Goal: Information Seeking & Learning: Learn about a topic

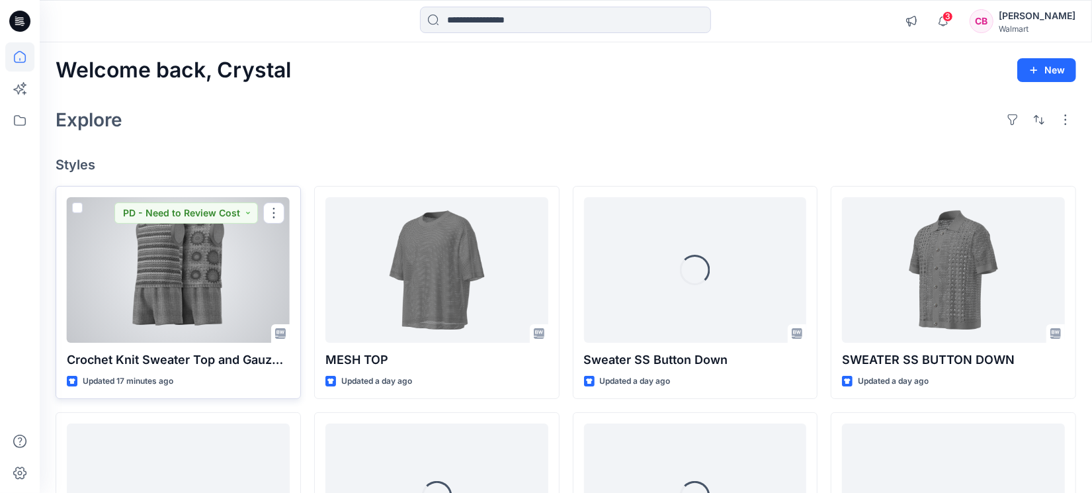
click at [149, 284] on div at bounding box center [178, 269] width 223 height 145
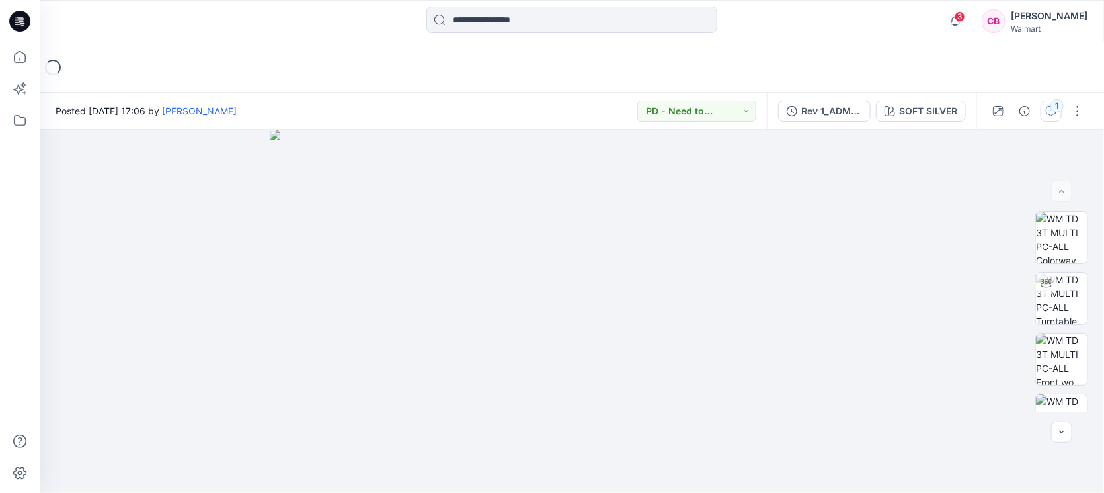
click at [1051, 109] on icon "button" at bounding box center [1051, 111] width 11 height 11
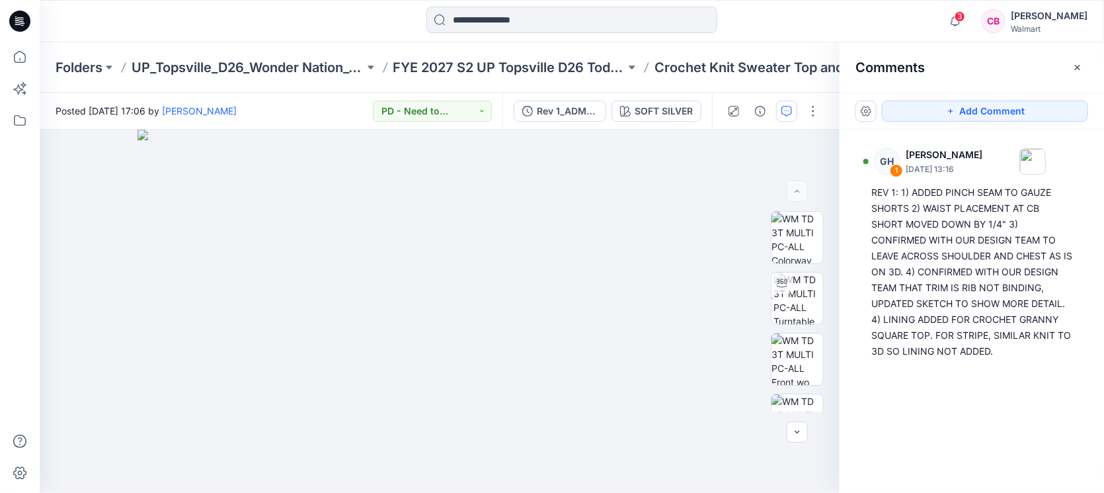
click at [1089, 61] on div "Comments" at bounding box center [972, 67] width 264 height 50
click at [1079, 63] on icon "button" at bounding box center [1078, 67] width 11 height 11
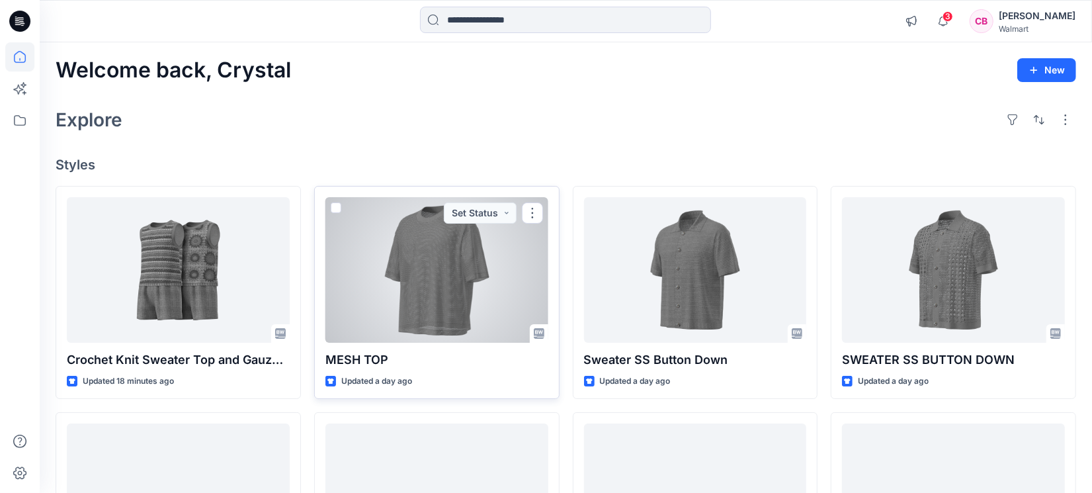
click at [406, 291] on div at bounding box center [436, 269] width 223 height 145
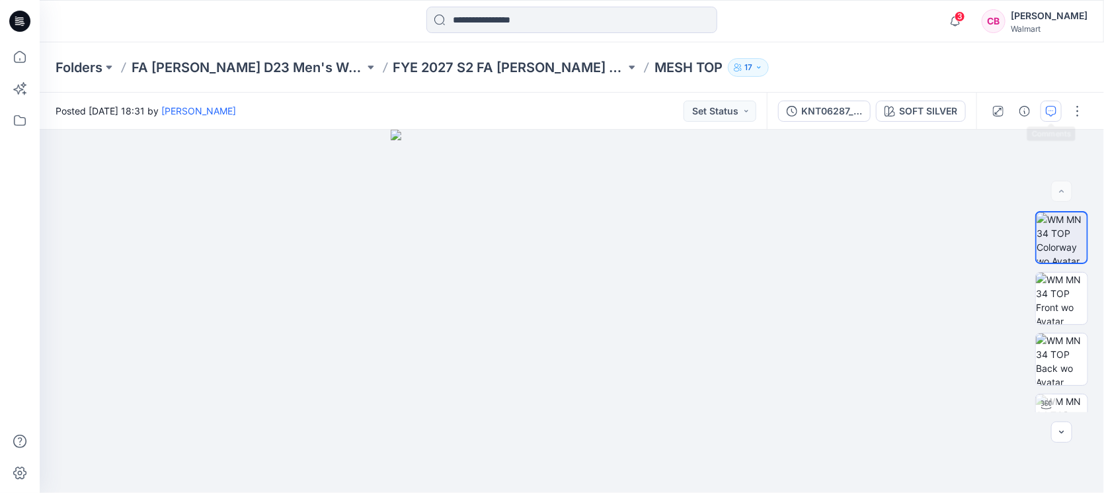
click at [1050, 110] on icon "button" at bounding box center [1051, 111] width 11 height 11
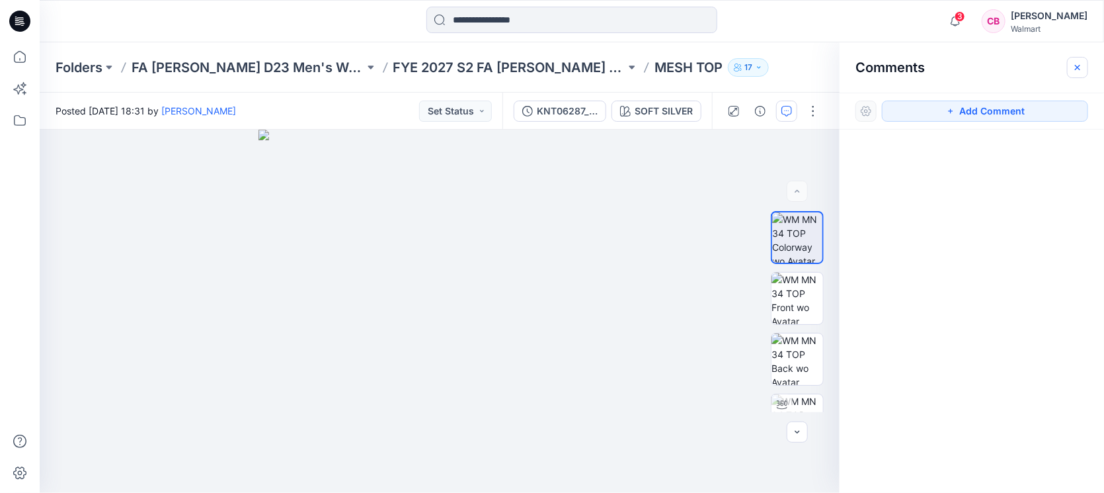
click at [1082, 69] on icon "button" at bounding box center [1078, 67] width 11 height 11
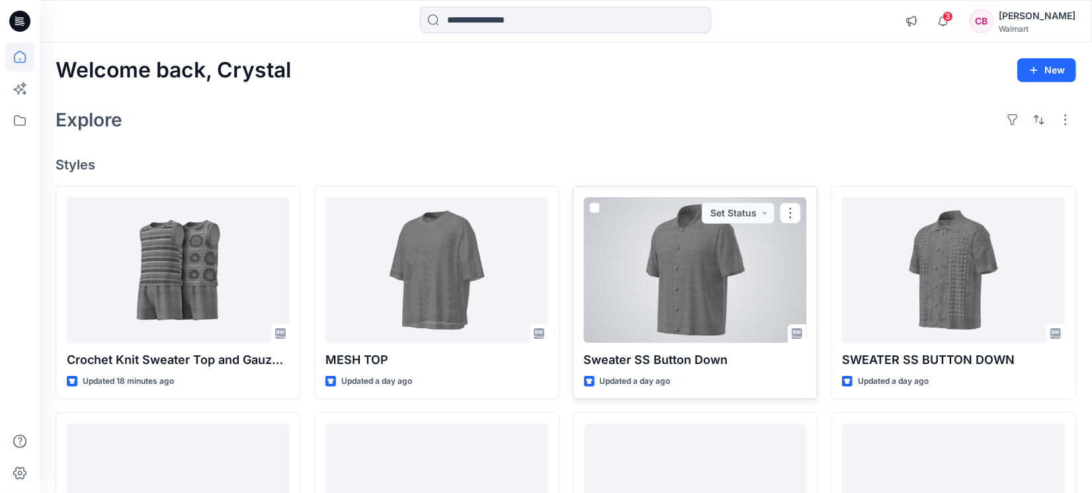
click at [714, 302] on div at bounding box center [695, 269] width 223 height 145
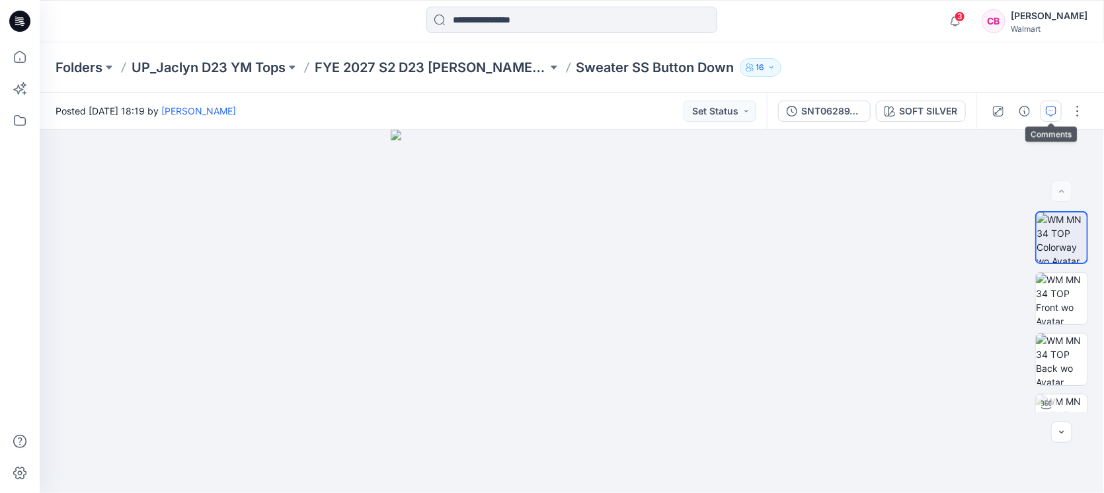
click at [1052, 106] on icon "button" at bounding box center [1051, 111] width 11 height 11
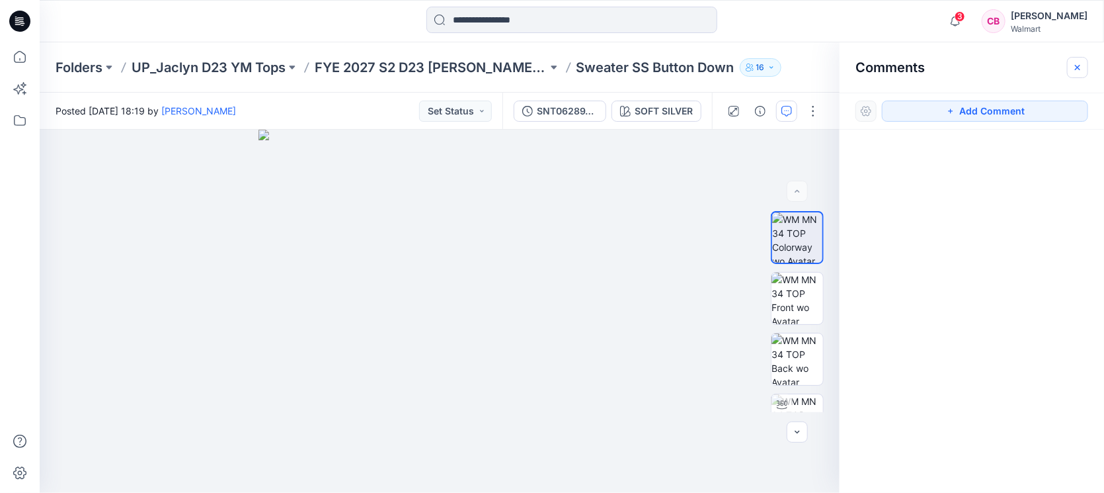
click at [1079, 67] on icon "button" at bounding box center [1077, 66] width 5 height 5
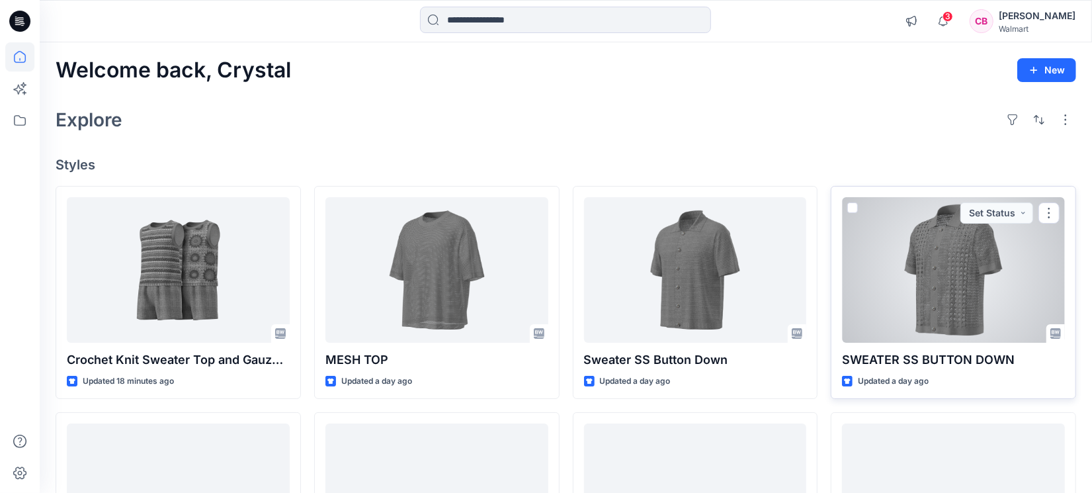
click at [874, 266] on div at bounding box center [953, 269] width 223 height 145
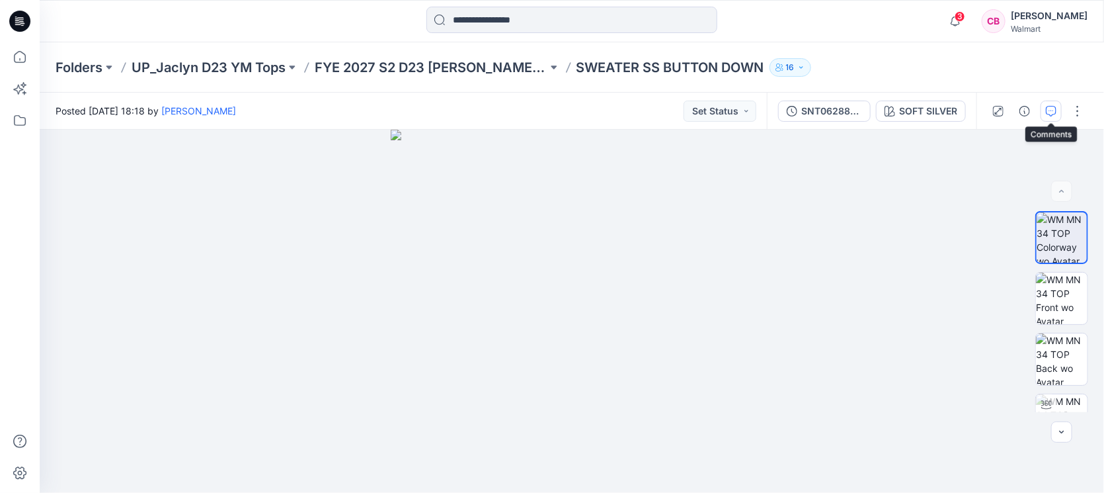
click at [1055, 113] on icon "button" at bounding box center [1051, 111] width 11 height 11
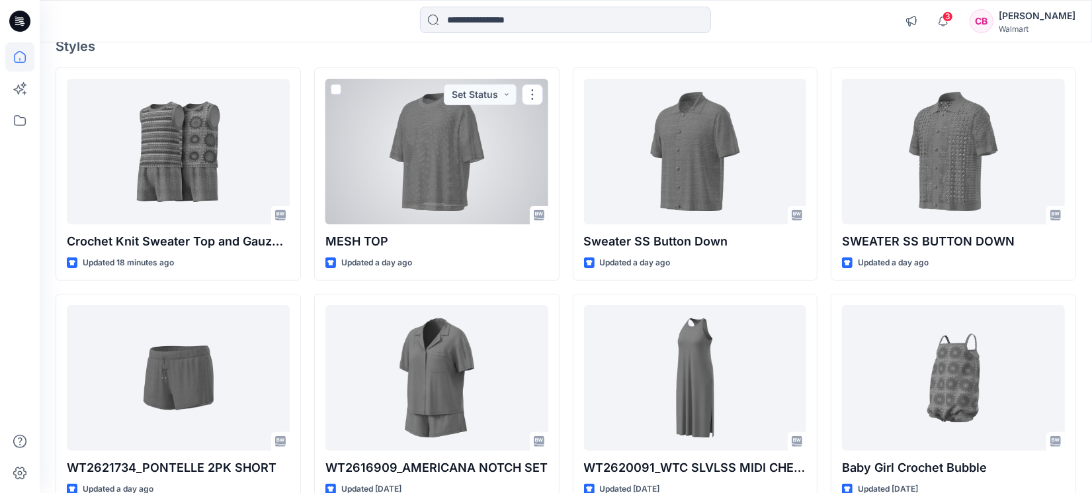
scroll to position [165, 0]
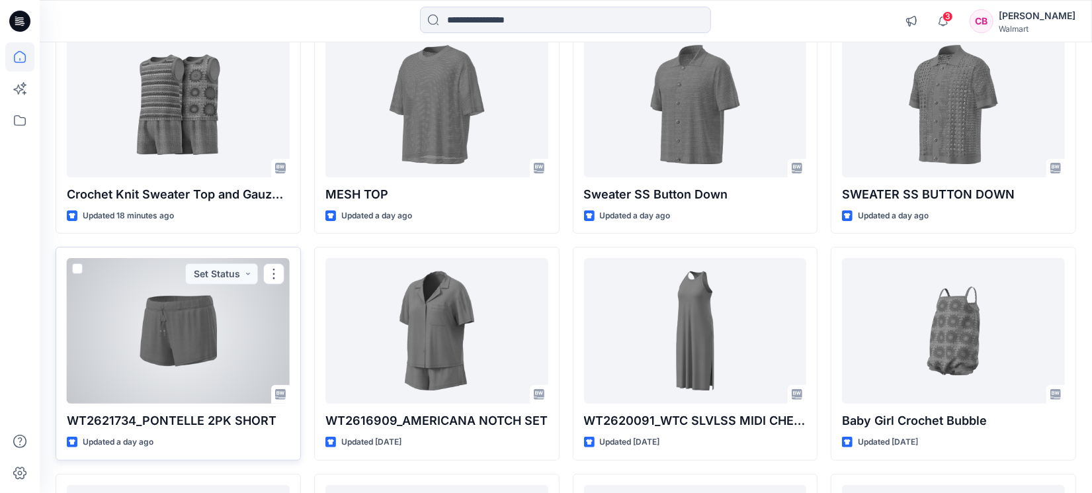
click at [200, 335] on div at bounding box center [178, 330] width 223 height 145
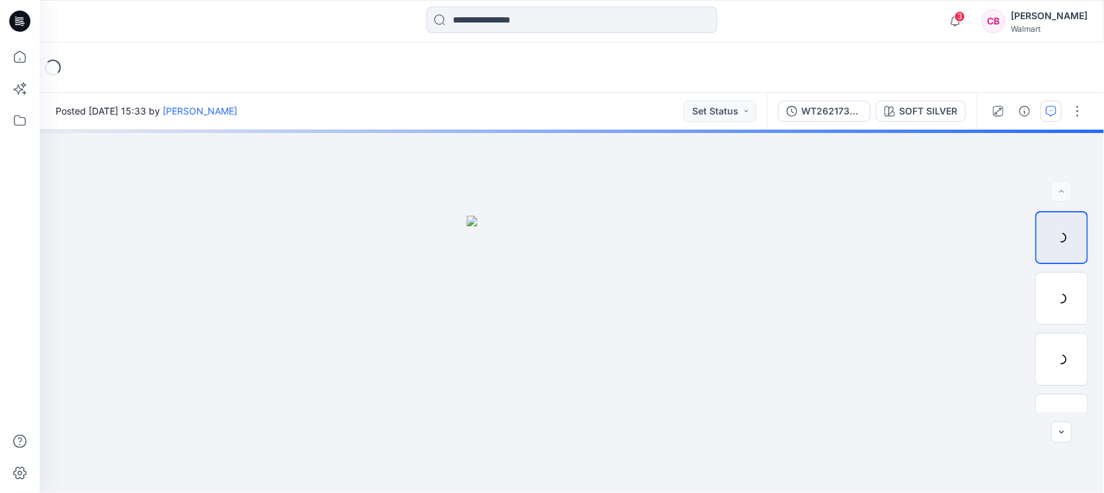
click at [1055, 108] on icon "button" at bounding box center [1051, 111] width 11 height 11
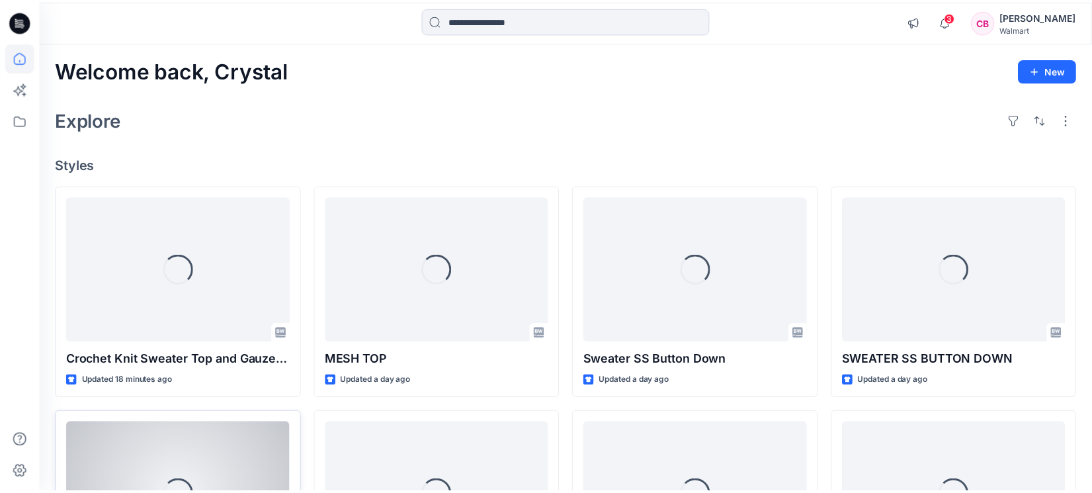
scroll to position [165, 0]
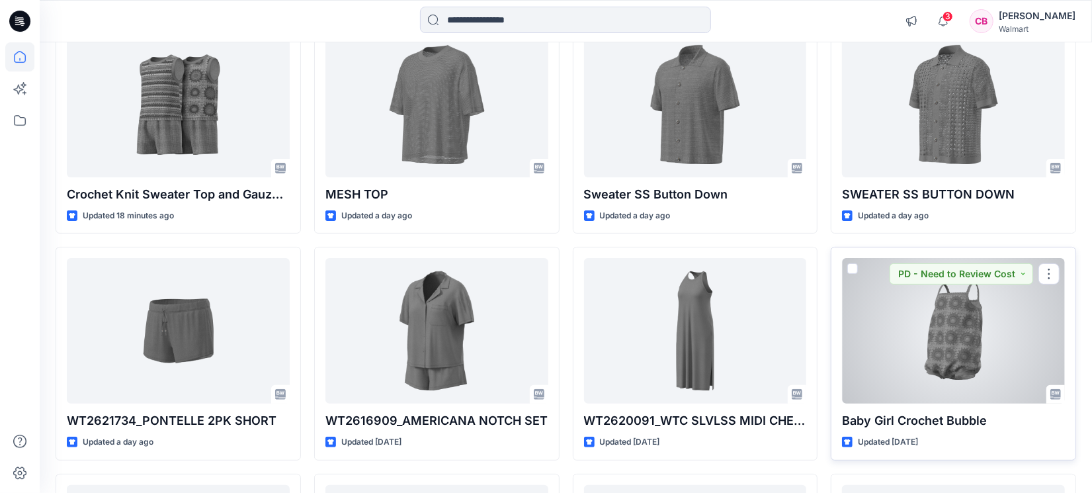
click at [983, 339] on div at bounding box center [953, 330] width 223 height 145
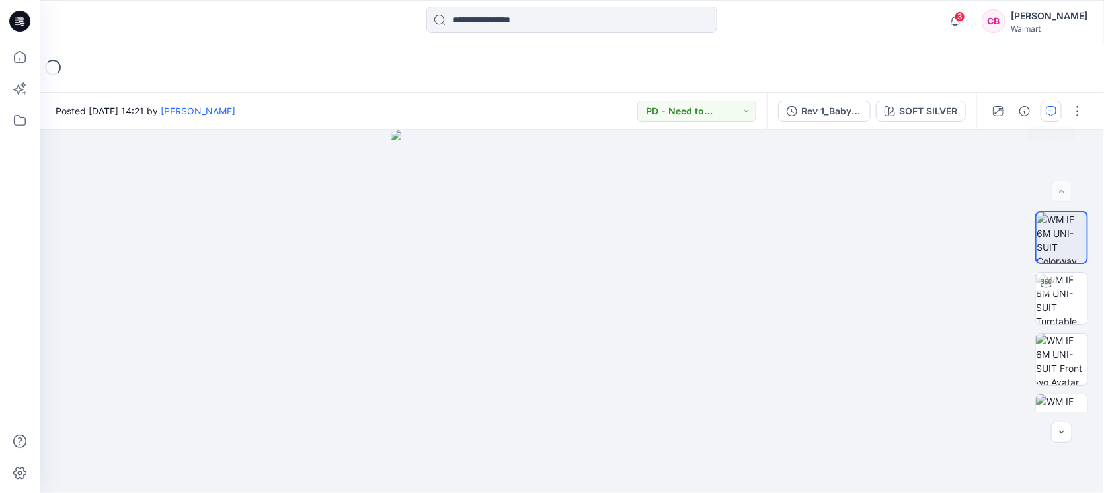
click at [1046, 112] on icon "button" at bounding box center [1051, 111] width 11 height 11
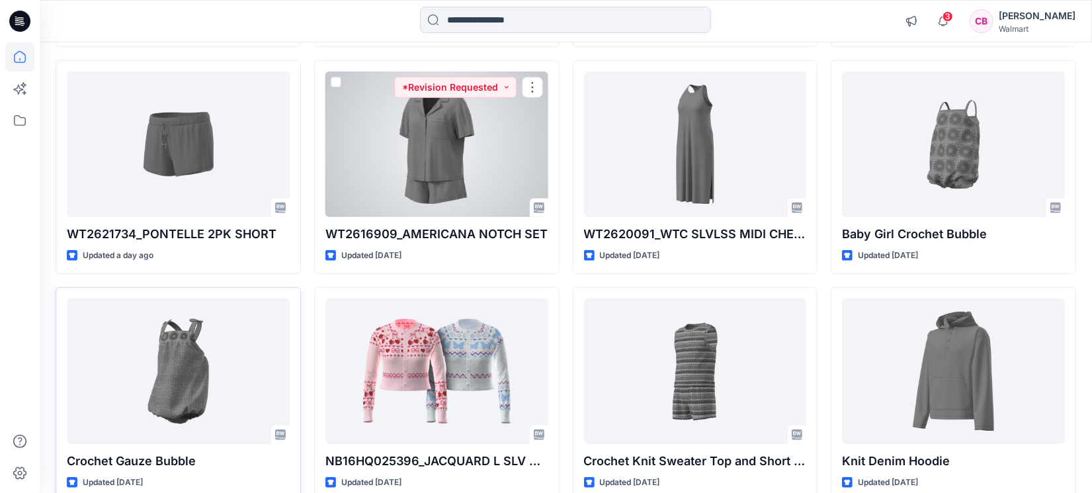
scroll to position [413, 0]
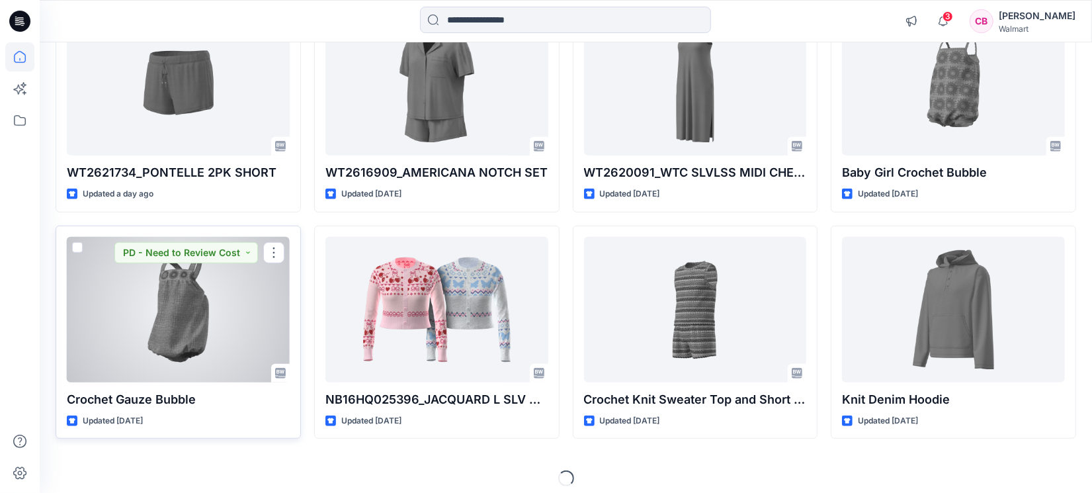
click at [147, 291] on div at bounding box center [178, 309] width 223 height 145
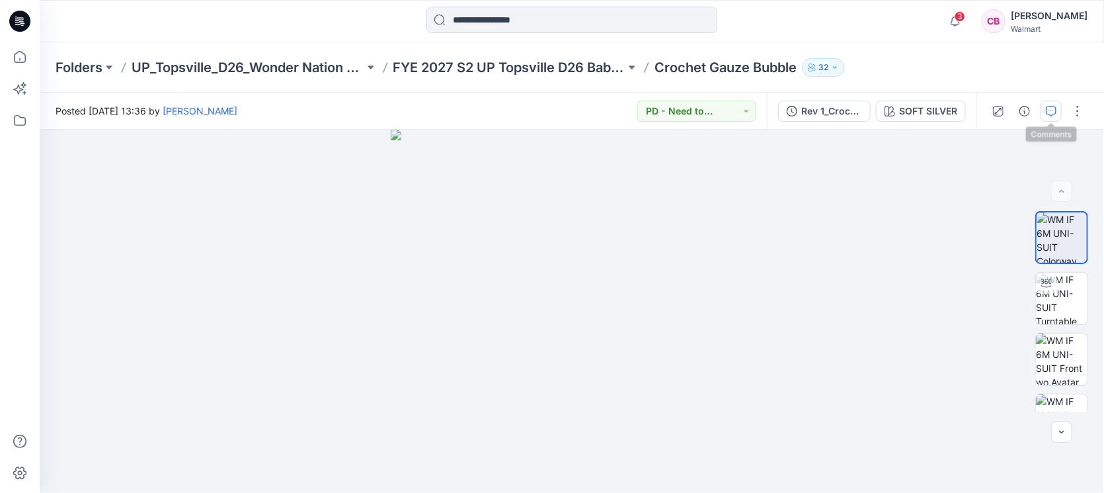
click at [1053, 110] on icon "button" at bounding box center [1051, 111] width 11 height 11
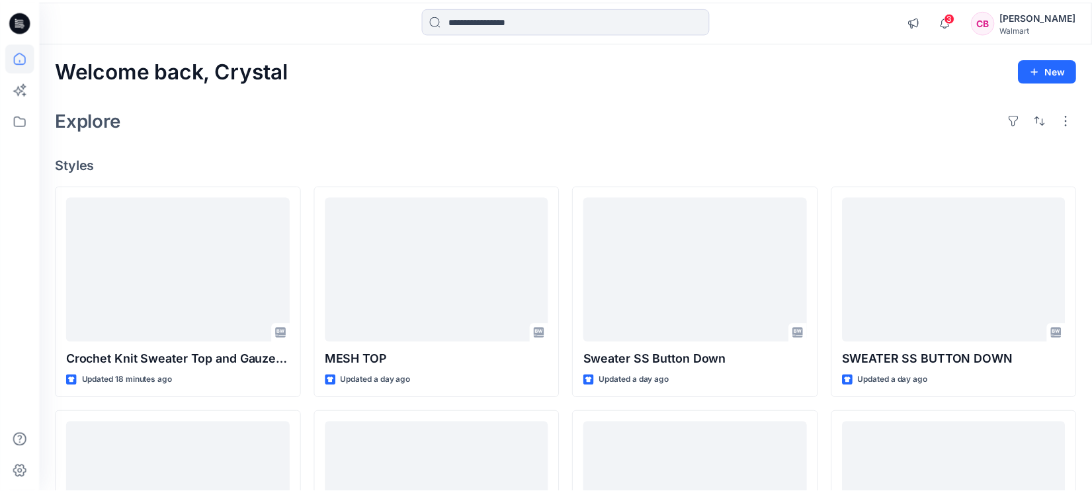
scroll to position [413, 0]
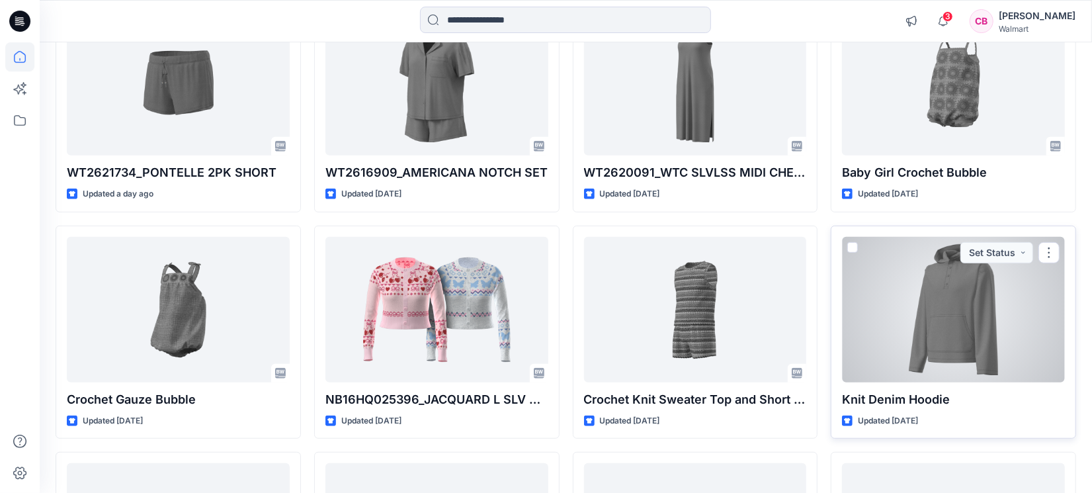
click at [979, 331] on div at bounding box center [953, 309] width 223 height 145
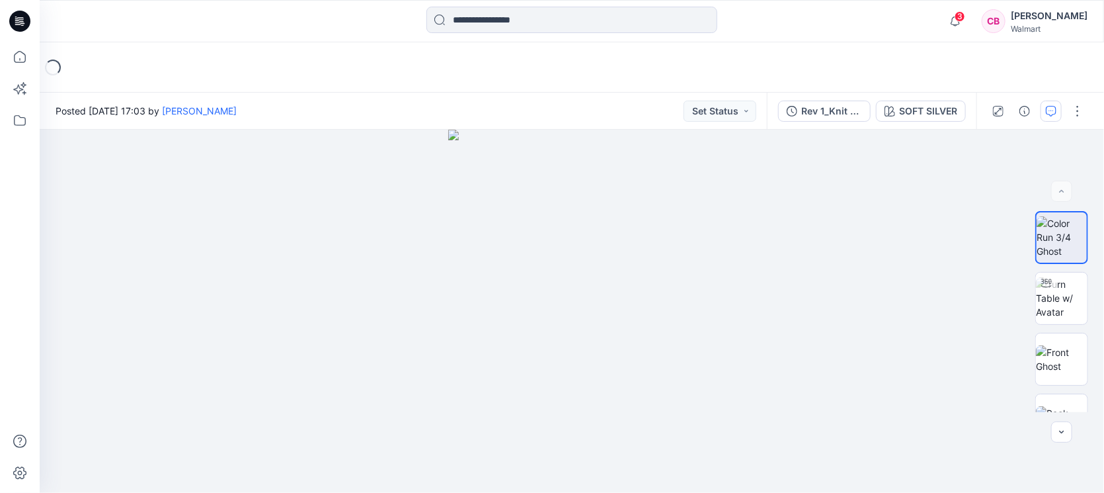
click at [1054, 110] on icon "button" at bounding box center [1051, 111] width 11 height 11
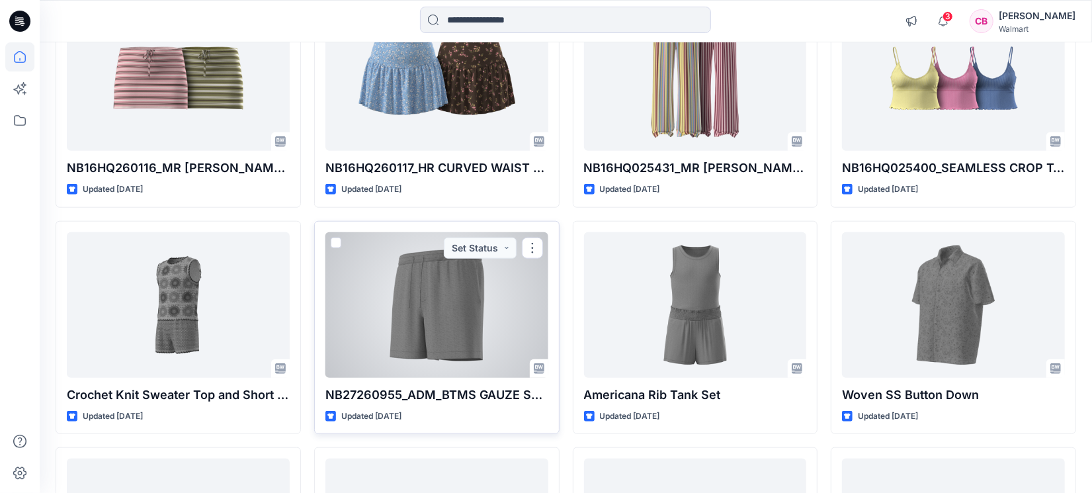
scroll to position [909, 0]
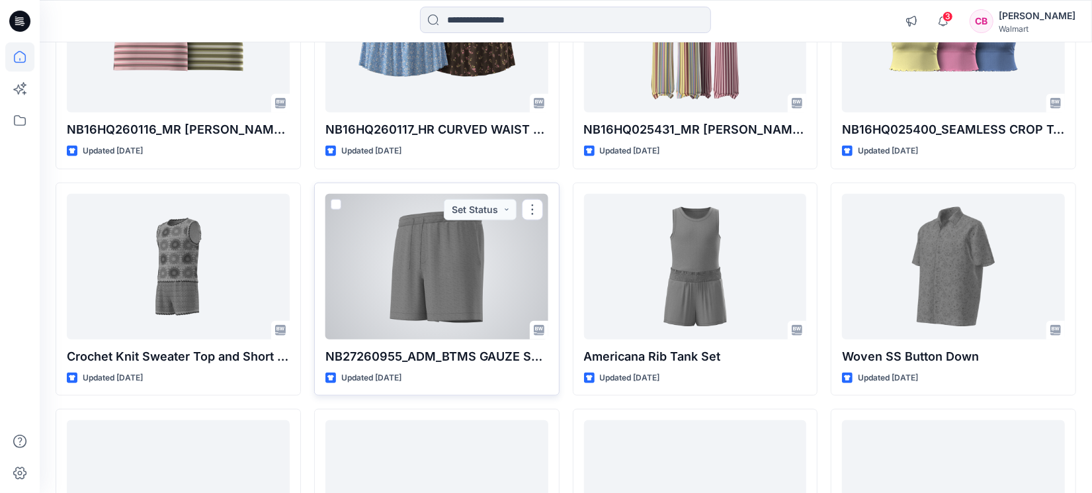
click at [445, 284] on div at bounding box center [436, 266] width 223 height 145
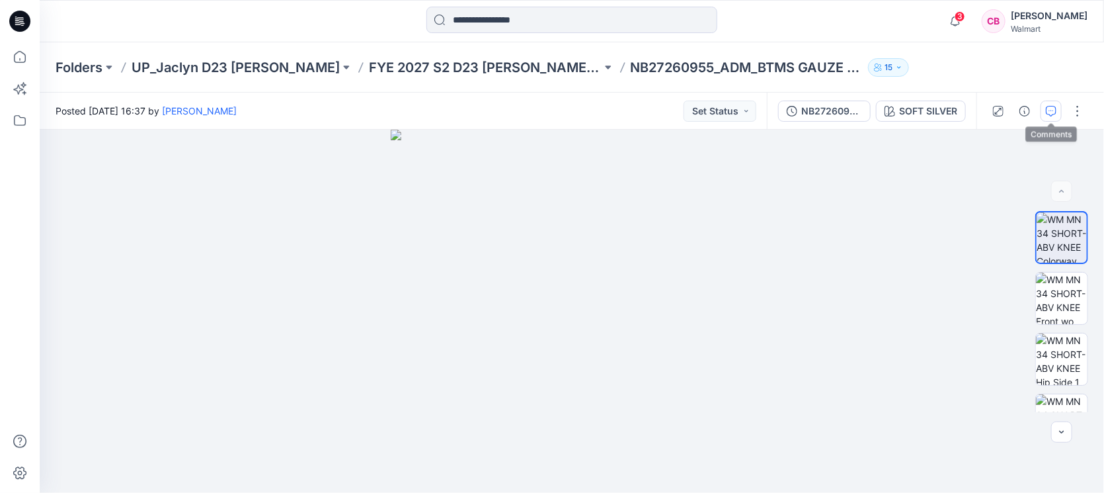
click at [1053, 116] on button "button" at bounding box center [1051, 111] width 21 height 21
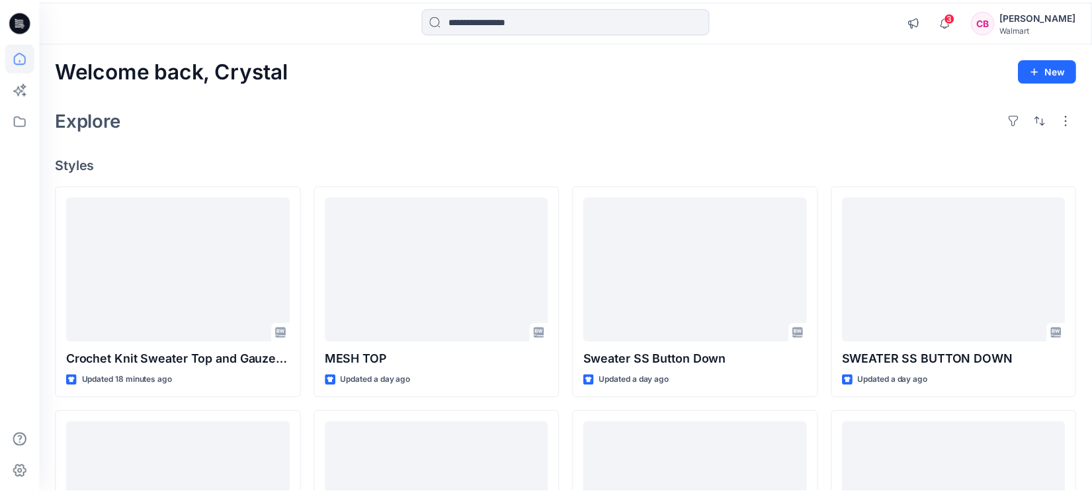
scroll to position [909, 0]
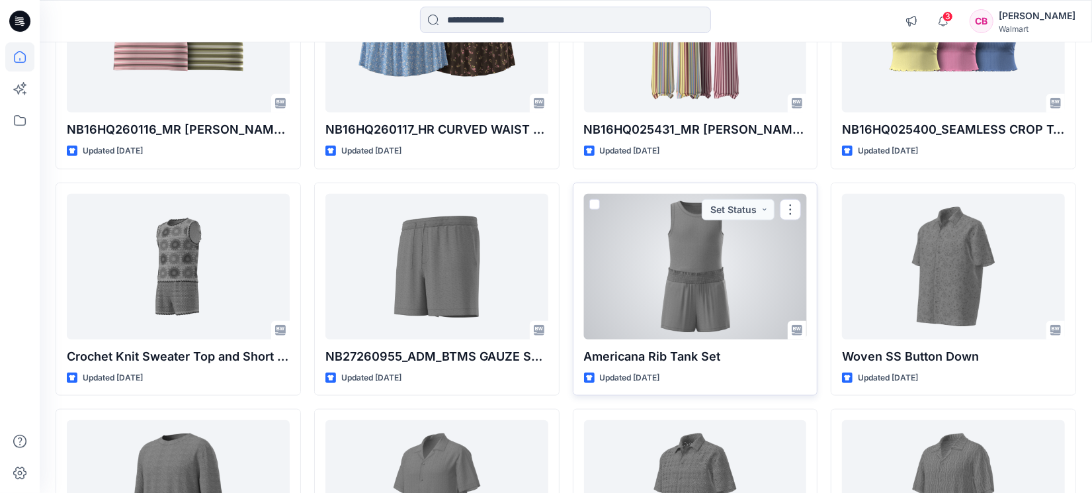
click at [722, 285] on div at bounding box center [695, 266] width 223 height 145
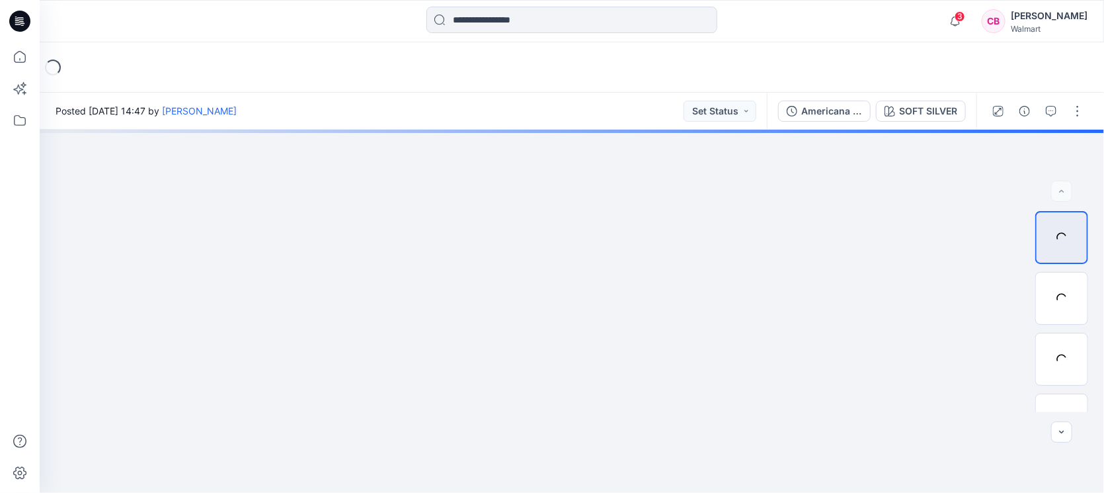
click at [1055, 112] on icon "button" at bounding box center [1051, 111] width 11 height 11
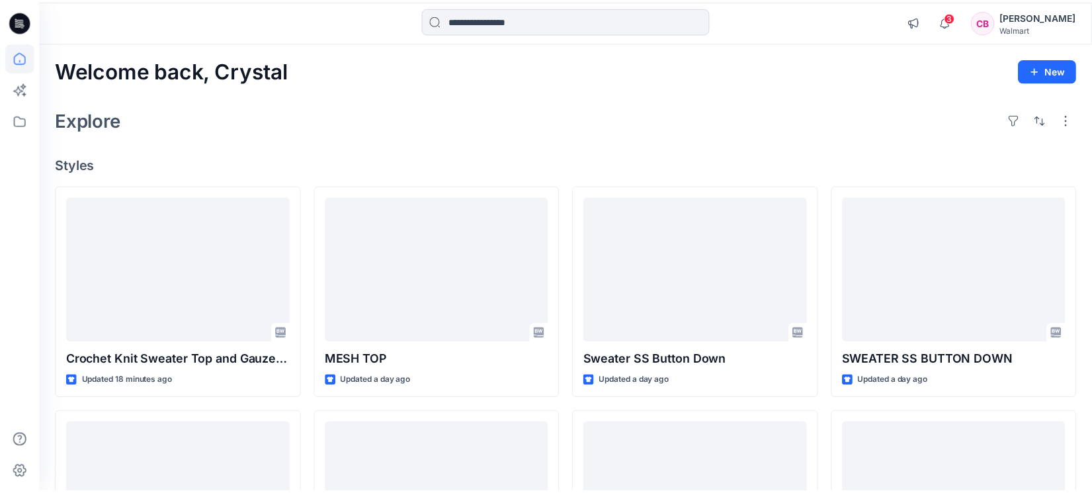
scroll to position [909, 0]
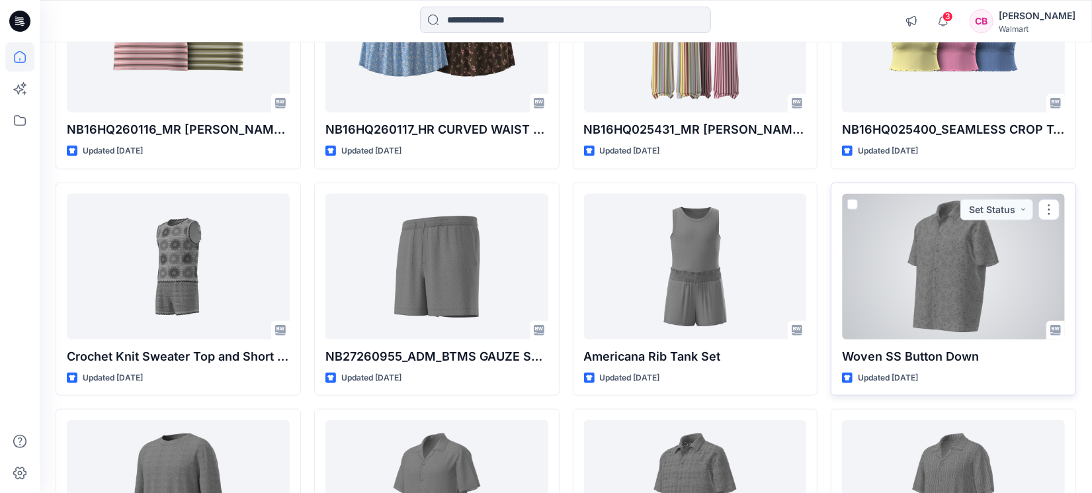
click at [981, 291] on div at bounding box center [953, 266] width 223 height 145
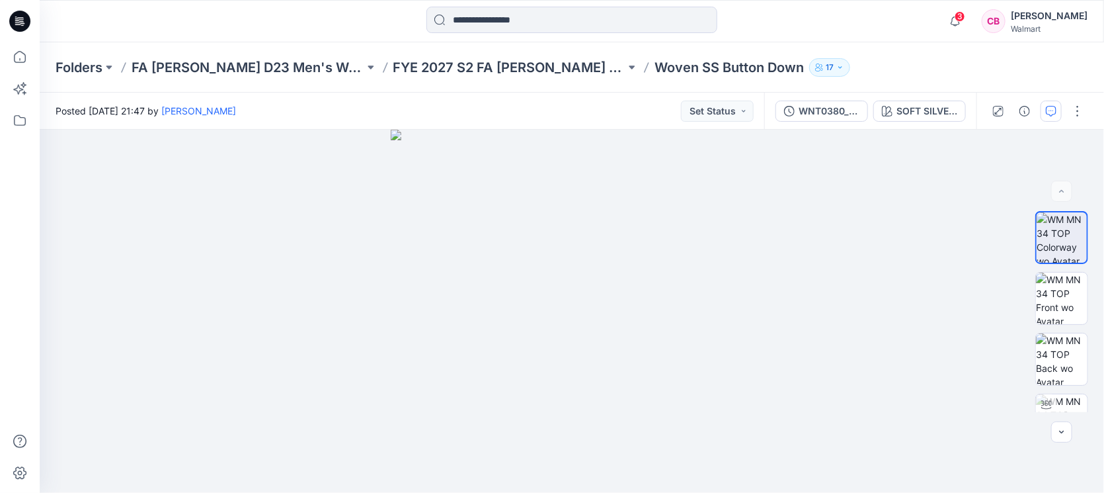
click at [1048, 108] on icon "button" at bounding box center [1051, 111] width 11 height 11
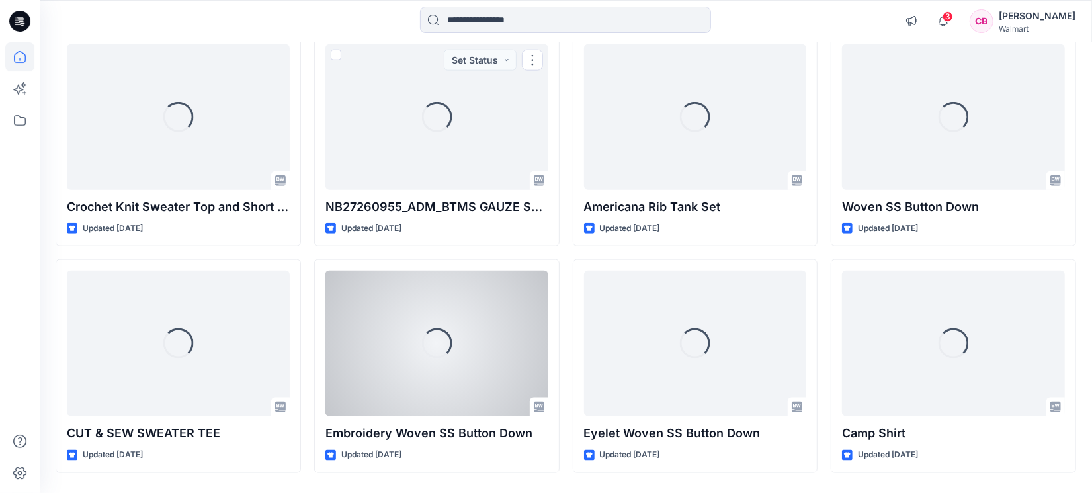
scroll to position [1075, 0]
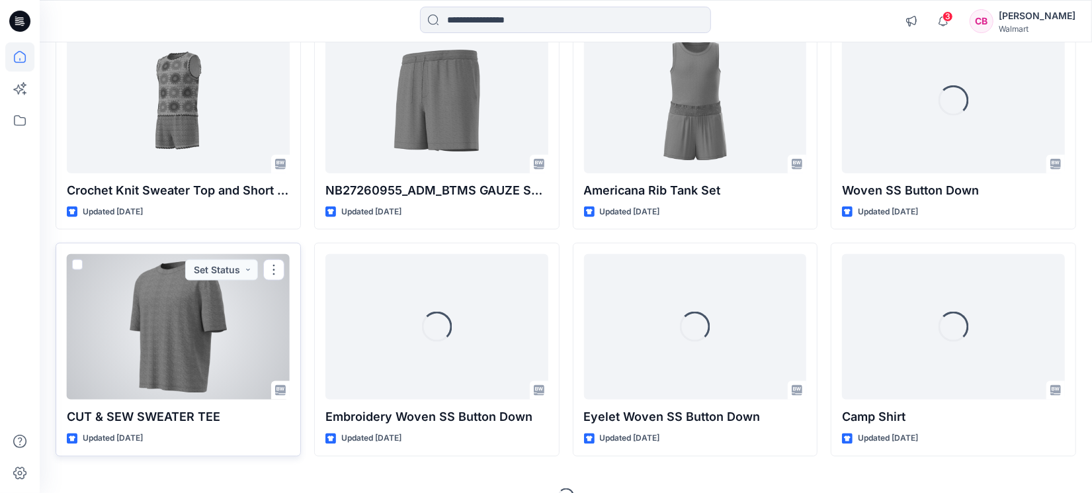
click at [161, 337] on div at bounding box center [178, 326] width 223 height 145
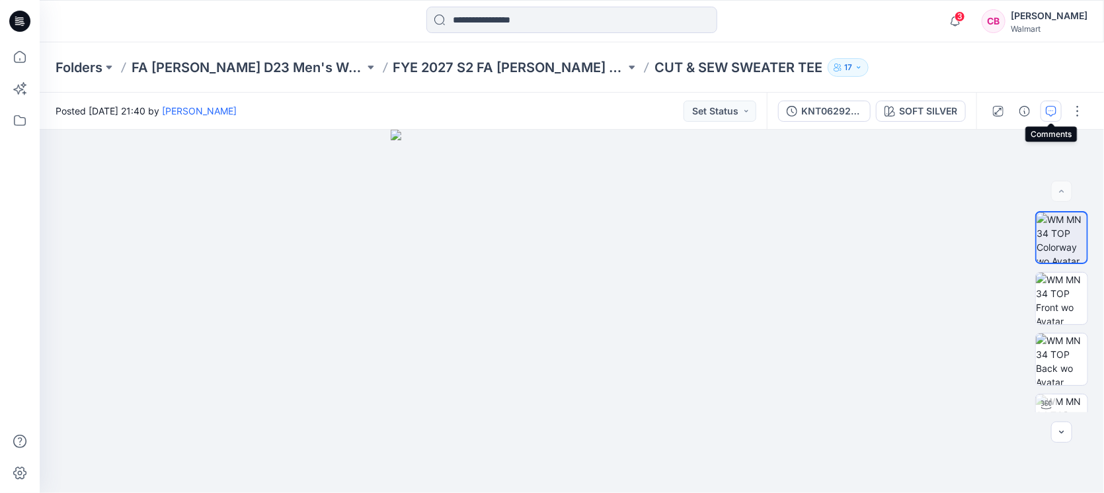
click at [1050, 114] on icon "button" at bounding box center [1051, 111] width 11 height 11
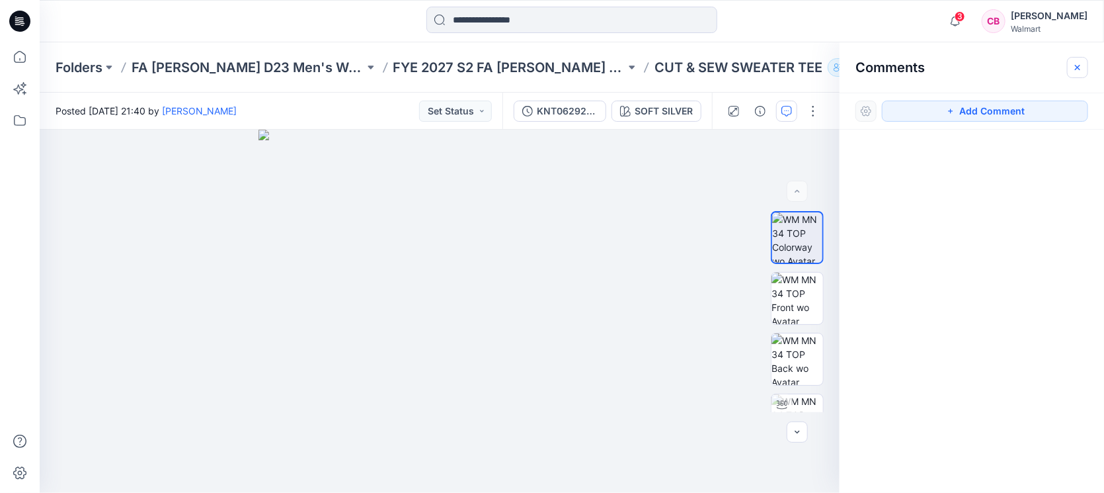
click at [1080, 69] on icon "button" at bounding box center [1078, 67] width 11 height 11
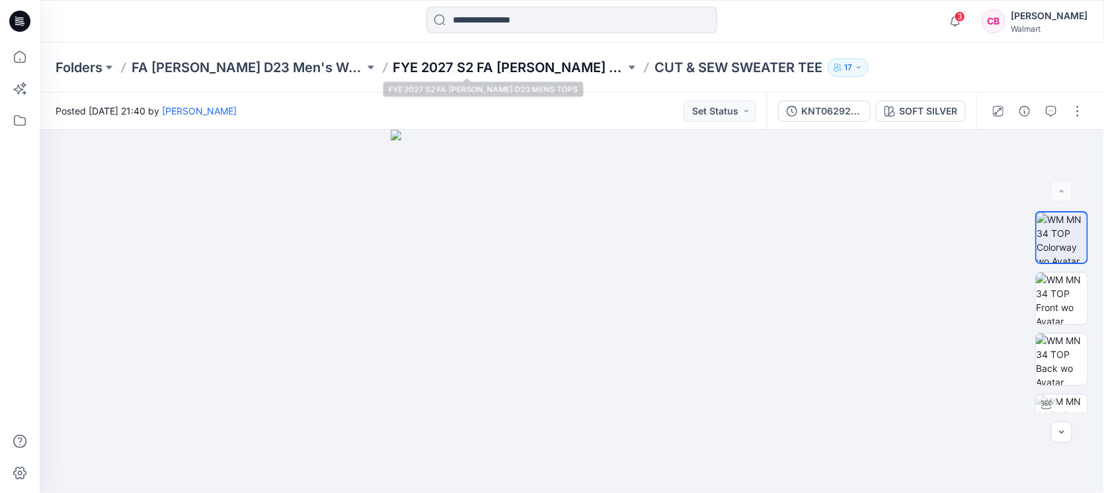
click at [484, 67] on p "FYE 2027 S2 FA [PERSON_NAME] D23 MENS TOPS" at bounding box center [509, 67] width 233 height 19
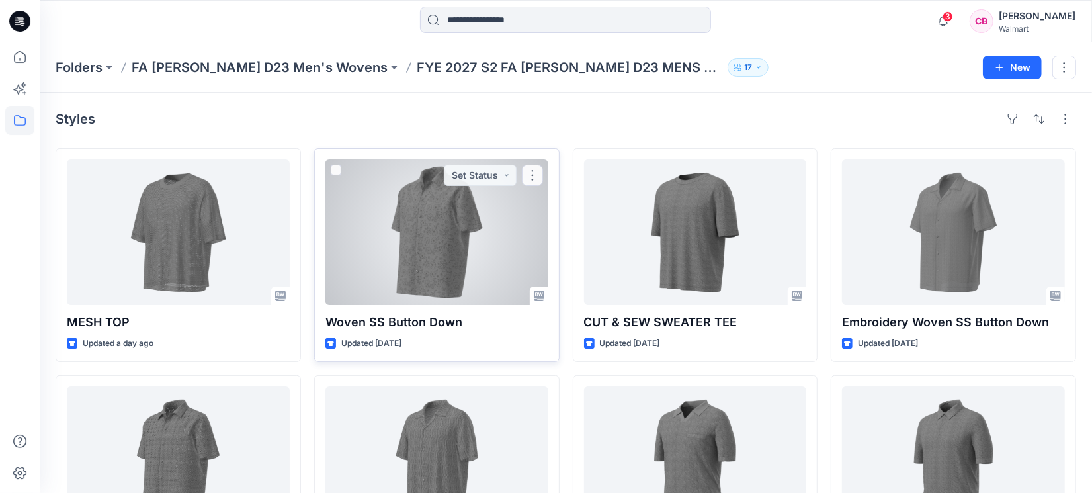
scroll to position [110, 0]
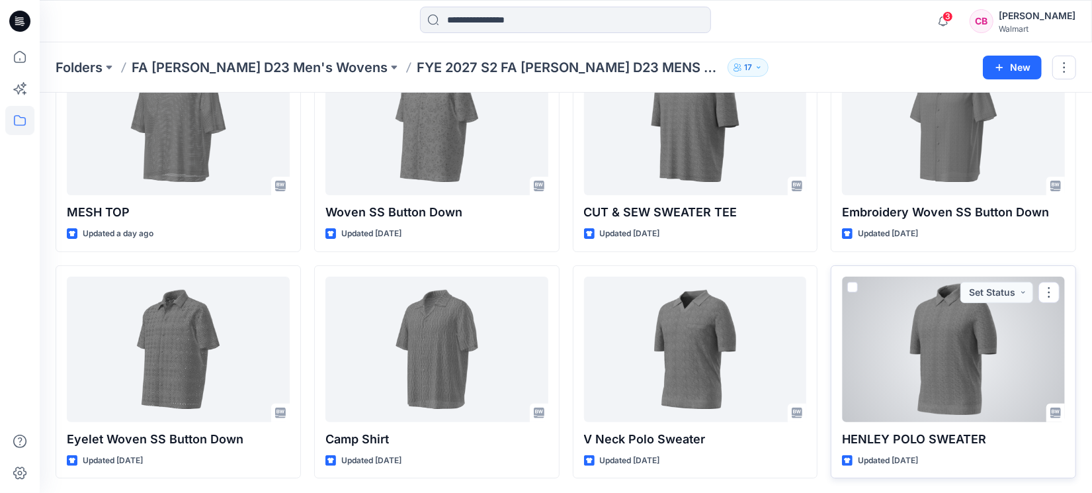
click at [946, 335] on div at bounding box center [953, 348] width 223 height 145
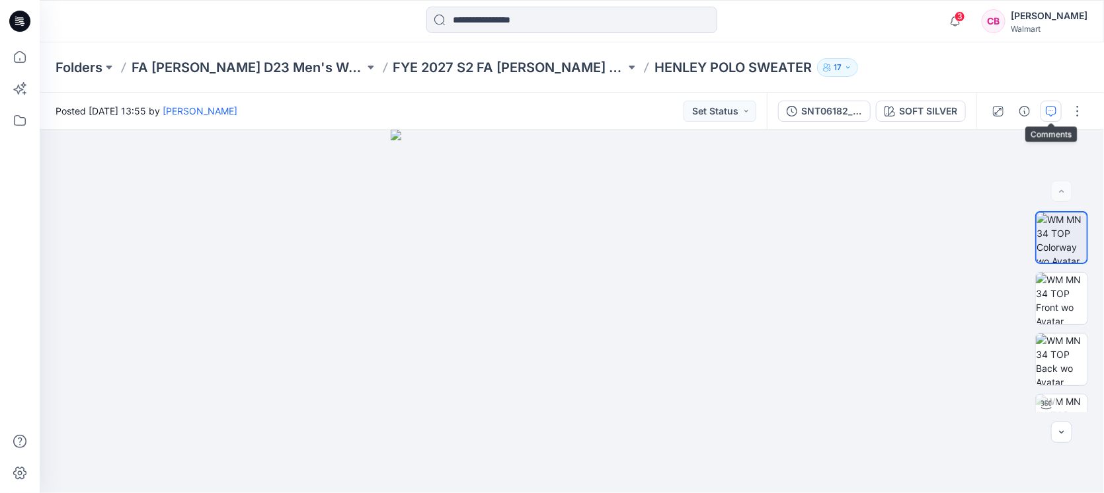
click at [1046, 104] on button "button" at bounding box center [1051, 111] width 21 height 21
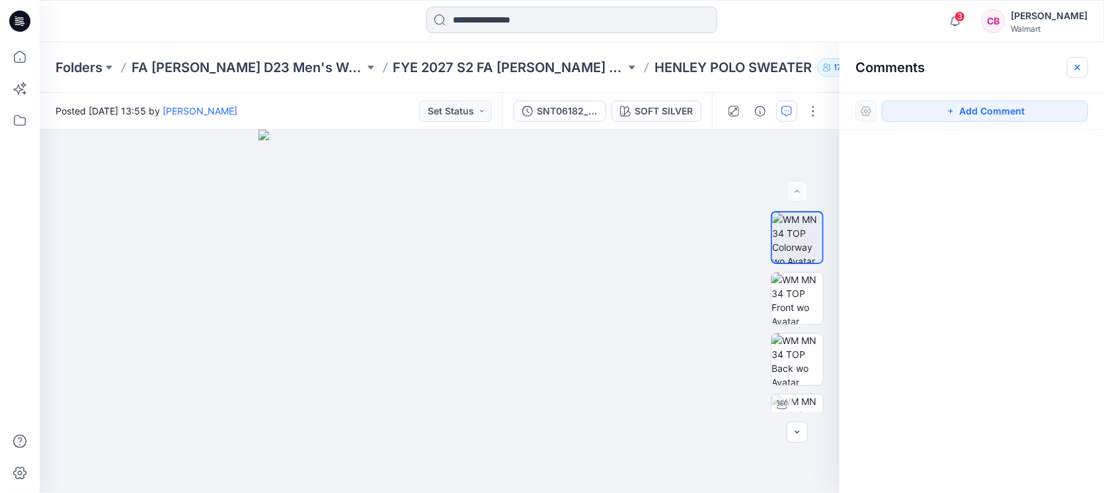
click at [1080, 62] on icon "button" at bounding box center [1078, 67] width 11 height 11
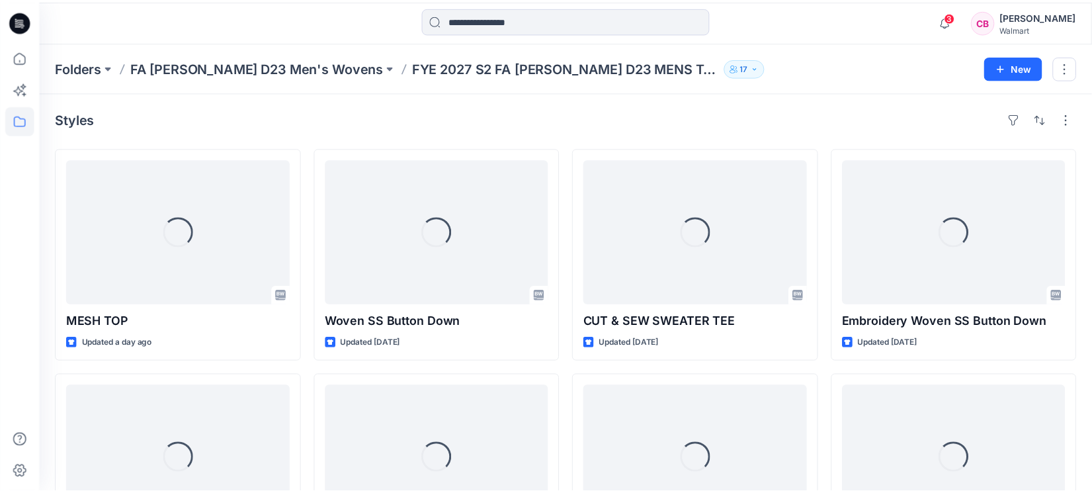
scroll to position [110, 0]
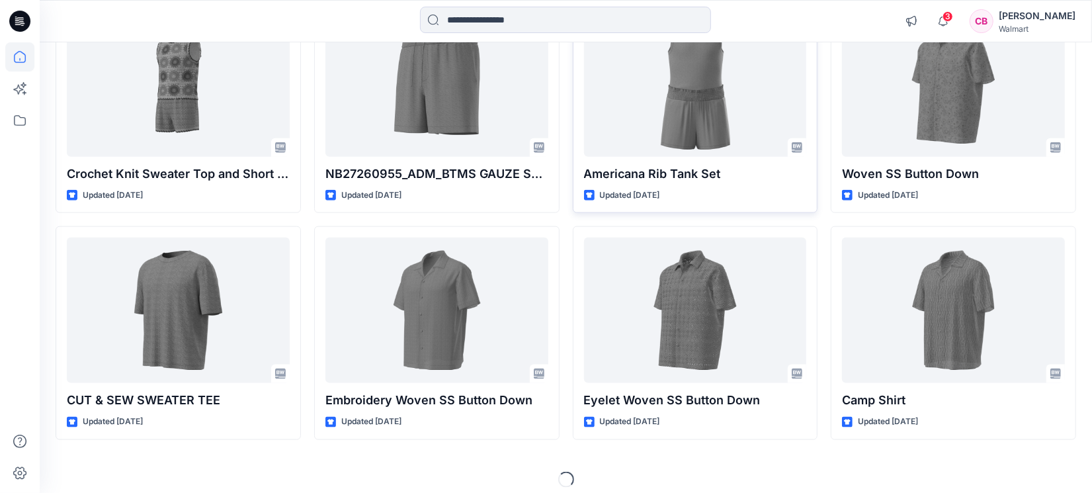
scroll to position [1101, 0]
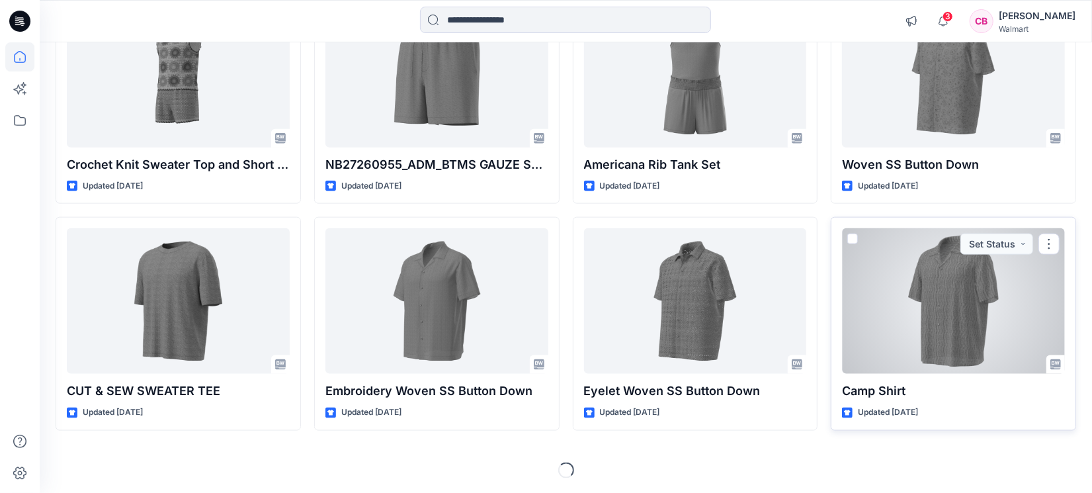
click at [955, 315] on div at bounding box center [953, 300] width 223 height 145
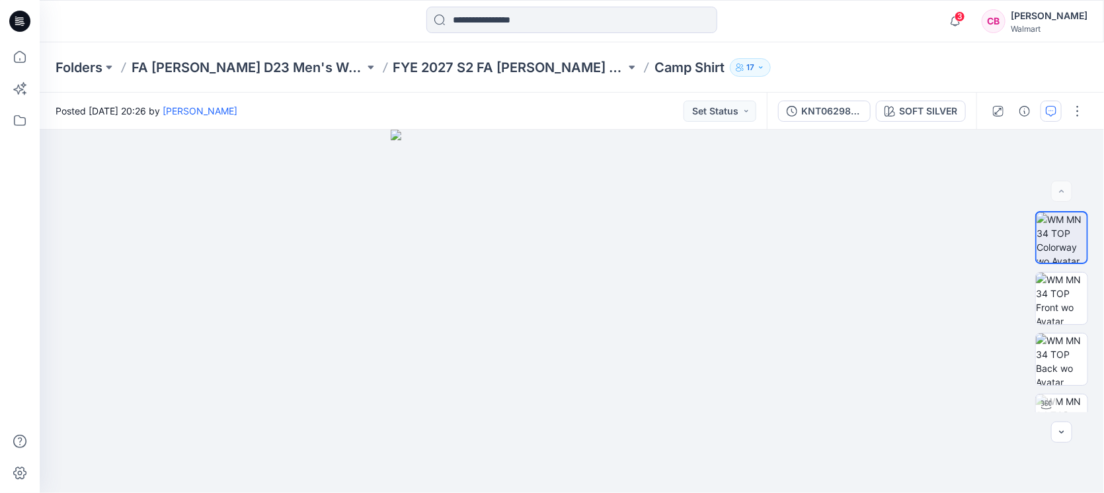
click at [1049, 109] on icon "button" at bounding box center [1051, 111] width 11 height 11
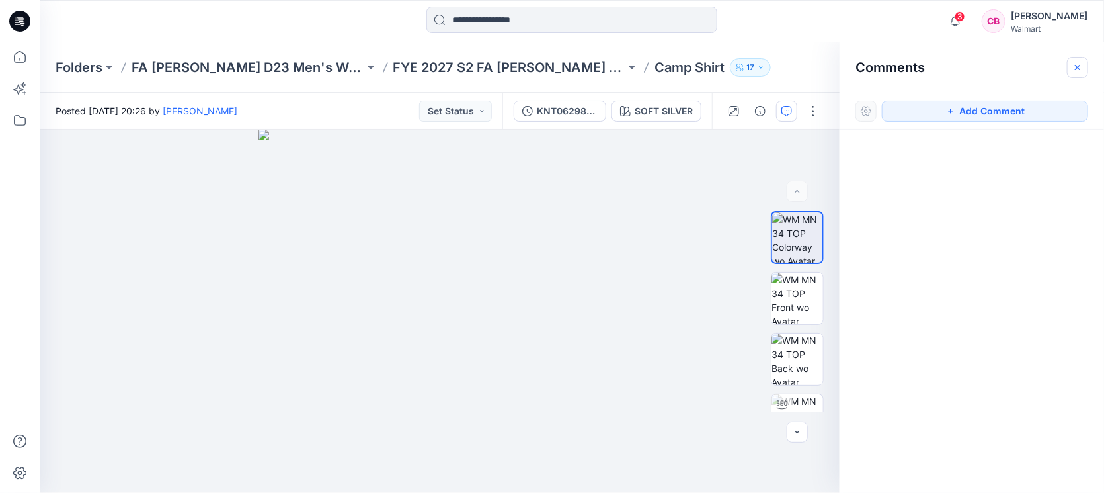
click at [1073, 66] on icon "button" at bounding box center [1078, 67] width 11 height 11
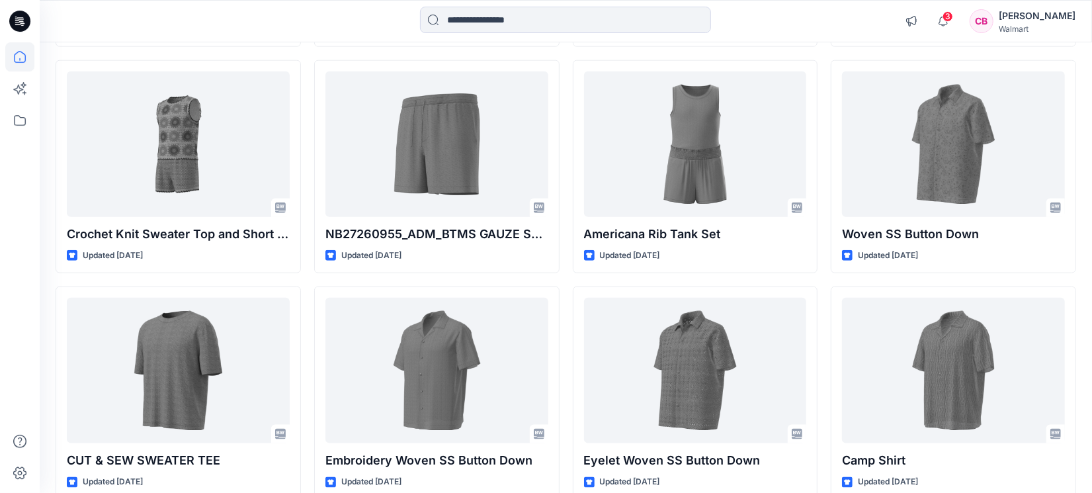
scroll to position [1101, 0]
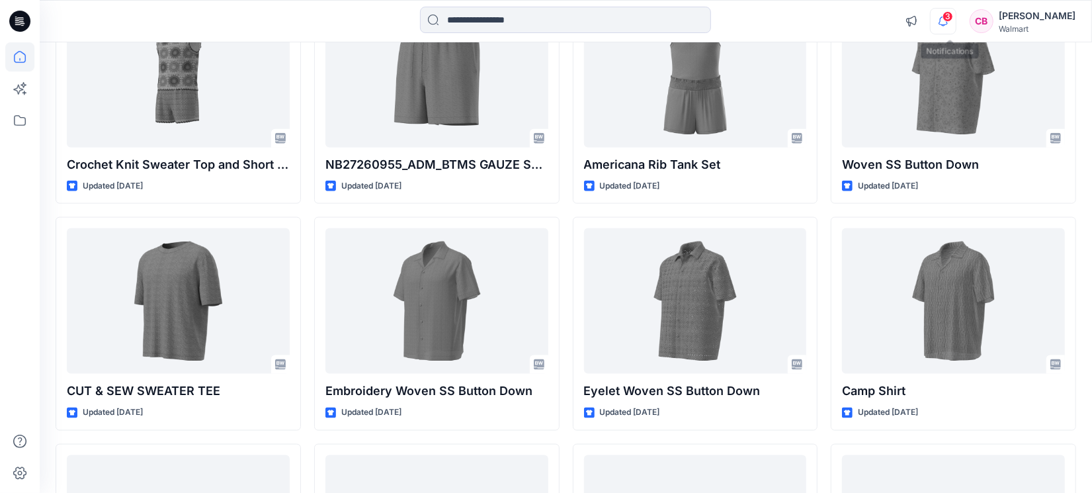
click at [947, 25] on icon "button" at bounding box center [942, 21] width 25 height 26
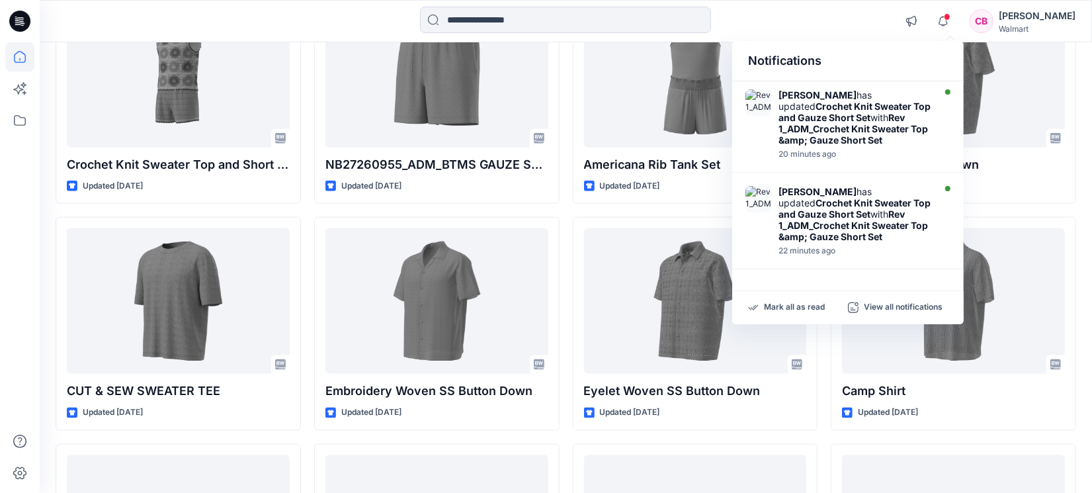
click at [778, 314] on div "Mark all as read View all notifications" at bounding box center [847, 307] width 231 height 33
click at [778, 309] on p "Mark all as read" at bounding box center [794, 308] width 61 height 12
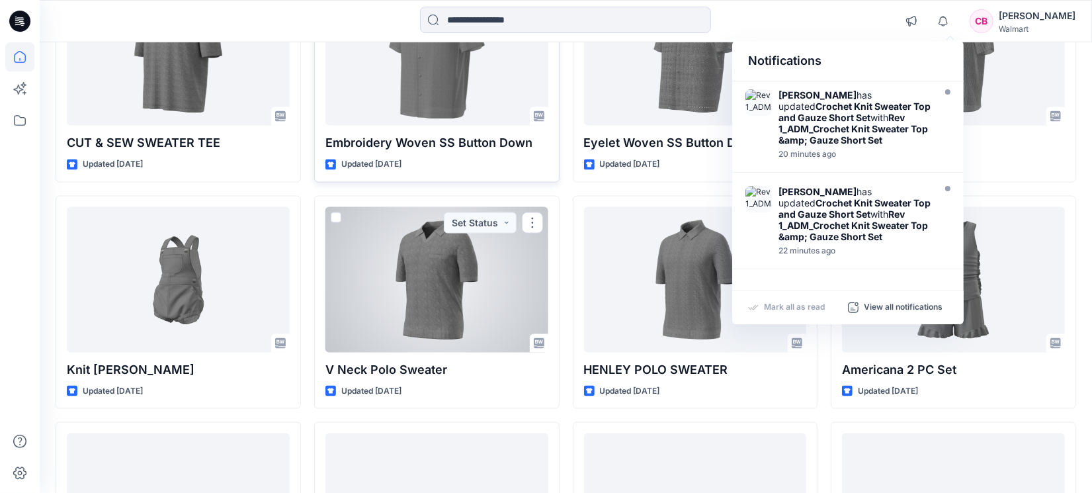
scroll to position [1432, 0]
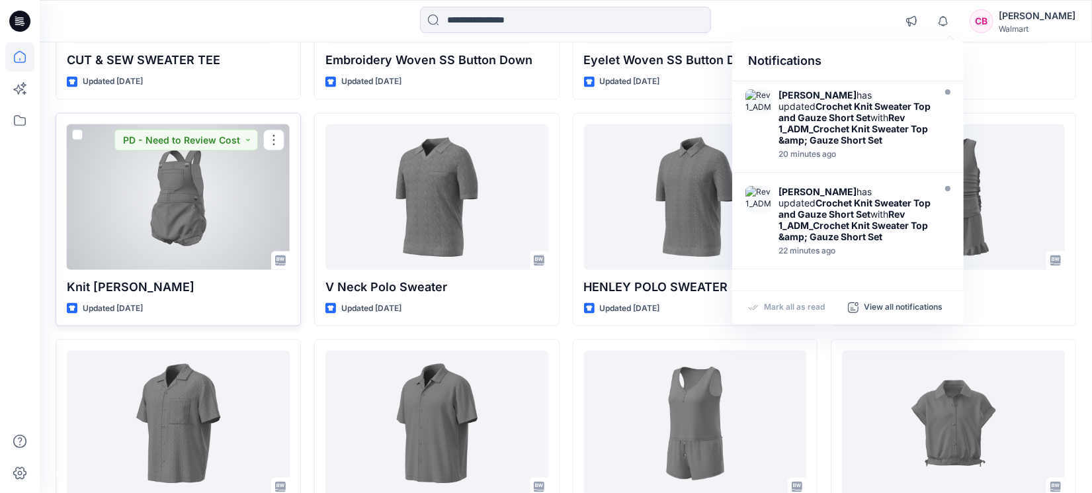
click at [138, 190] on div at bounding box center [178, 196] width 223 height 145
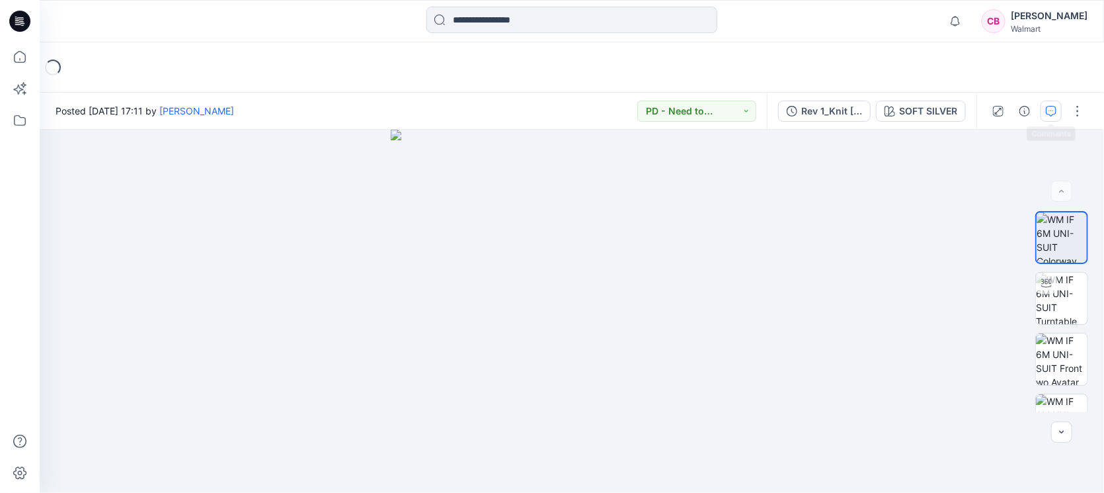
click at [1053, 106] on icon "button" at bounding box center [1051, 111] width 11 height 11
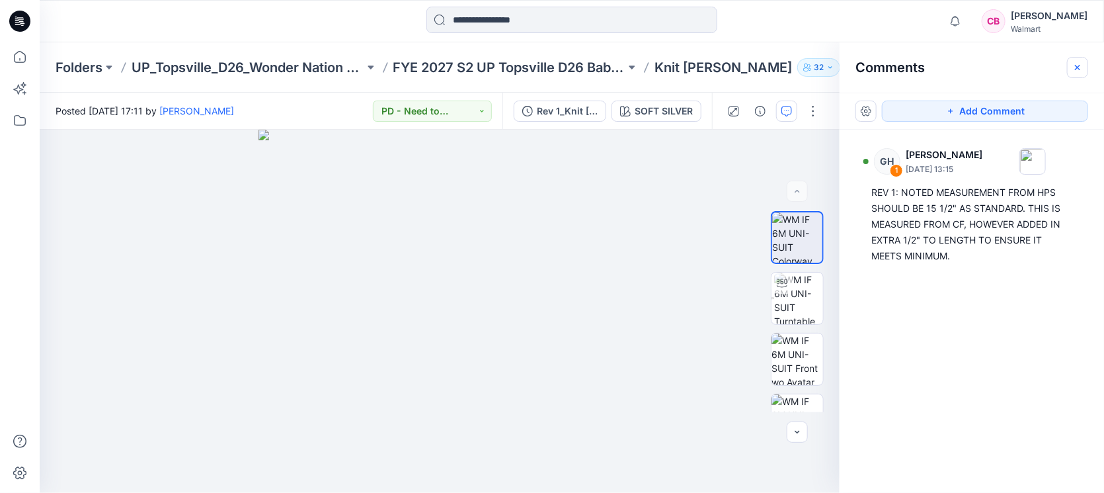
click at [1084, 67] on button "button" at bounding box center [1077, 67] width 21 height 21
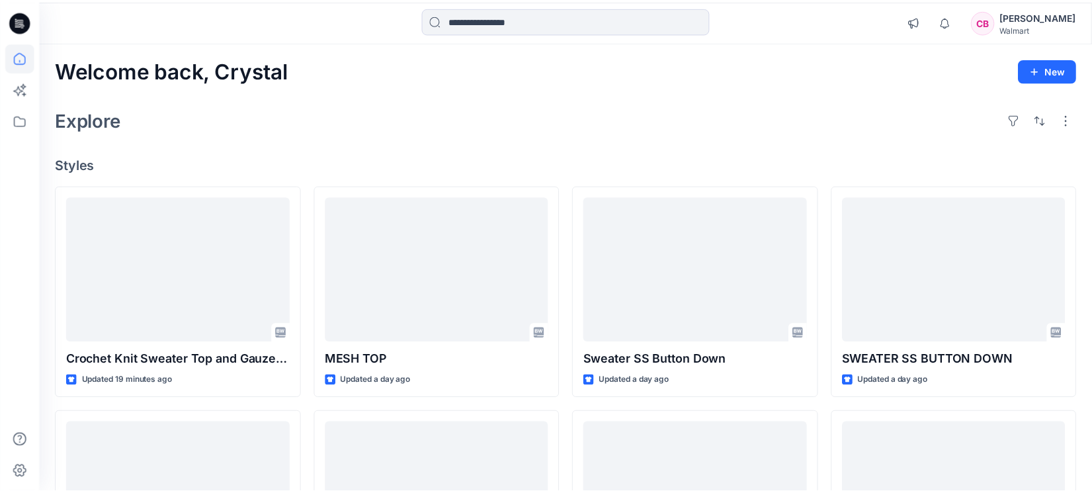
scroll to position [1432, 0]
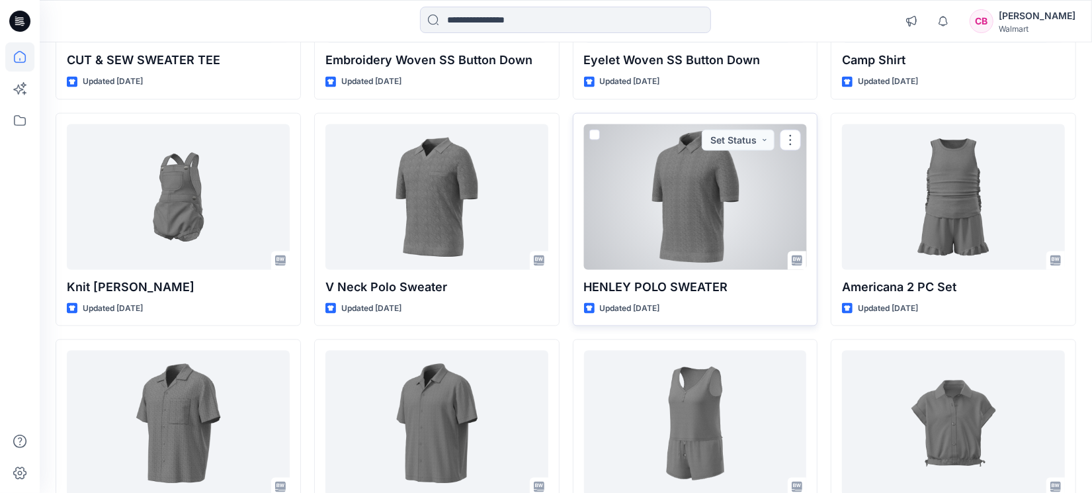
click at [708, 219] on div at bounding box center [695, 196] width 223 height 145
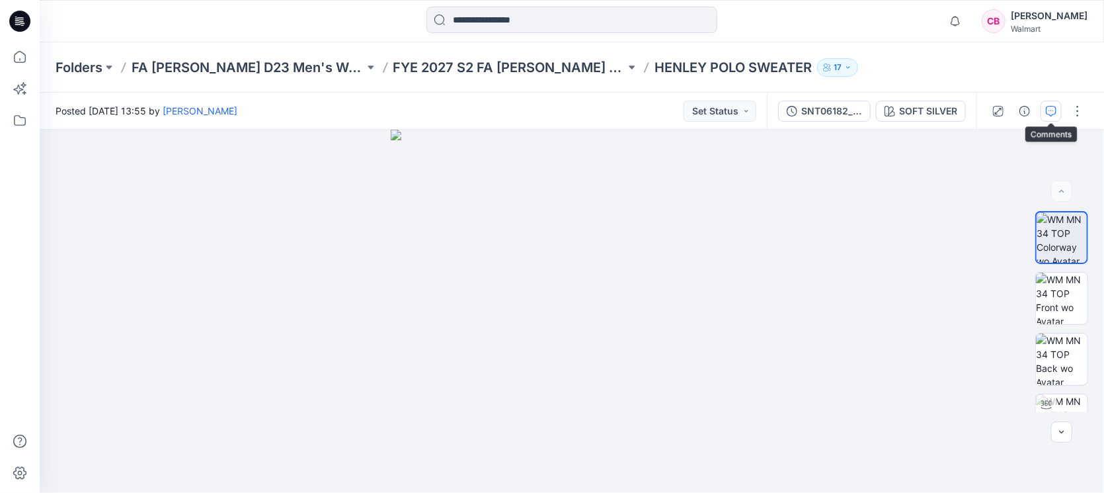
click at [1054, 113] on icon "button" at bounding box center [1051, 111] width 11 height 11
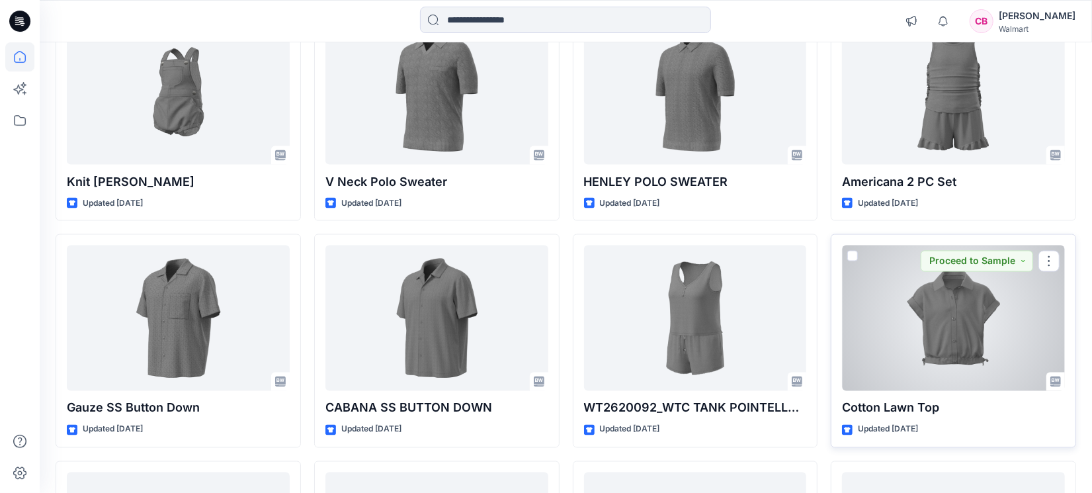
scroll to position [1432, 0]
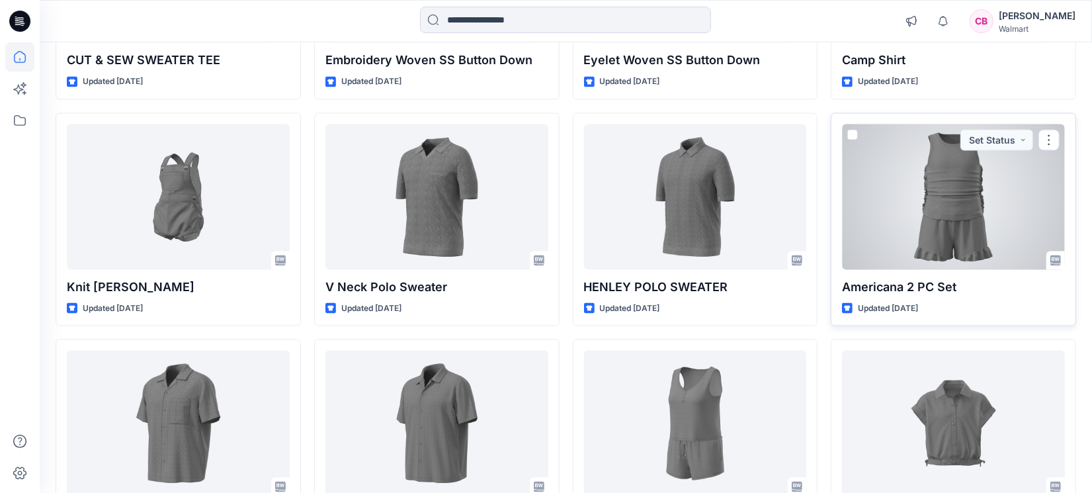
click at [945, 216] on div at bounding box center [953, 196] width 223 height 145
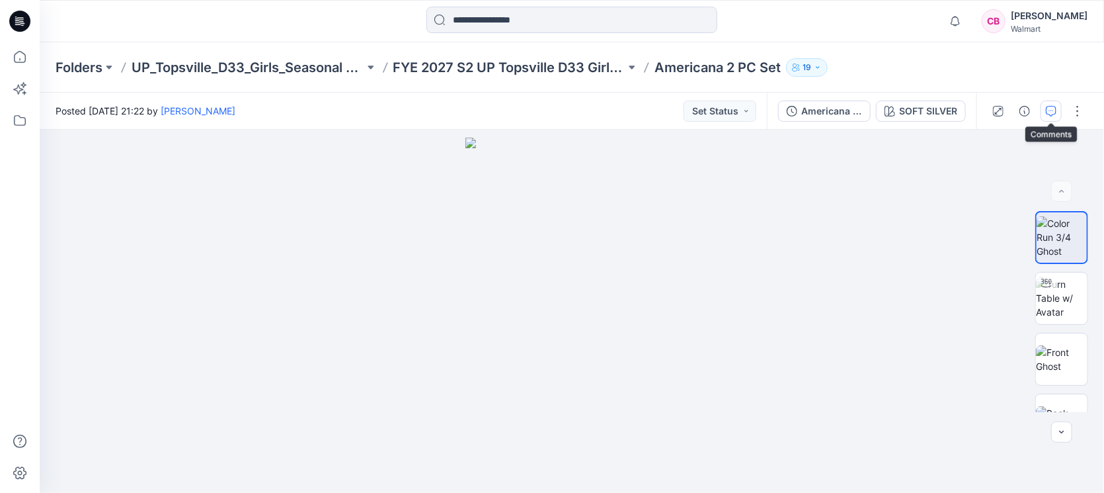
click at [1048, 110] on icon "button" at bounding box center [1051, 111] width 11 height 11
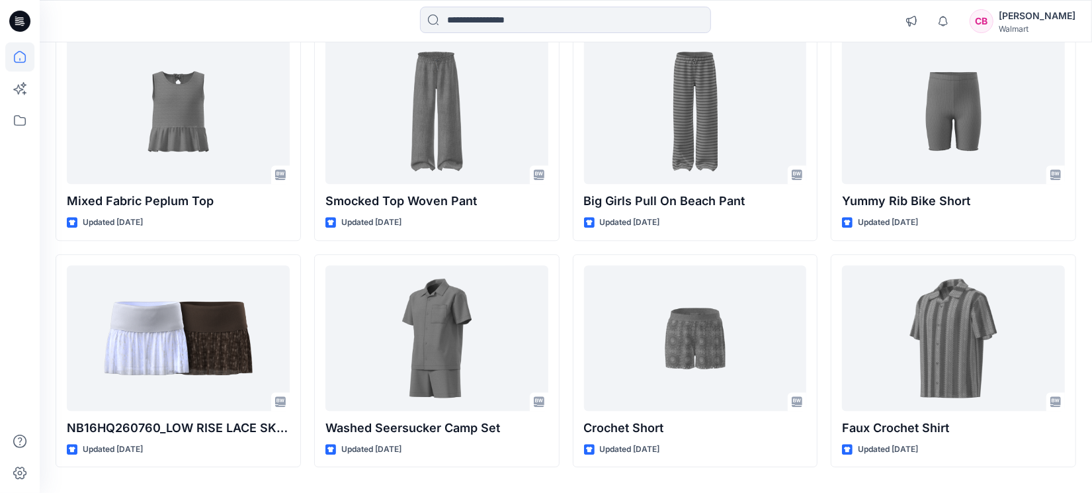
scroll to position [2458, 0]
